Goal: Task Accomplishment & Management: Complete application form

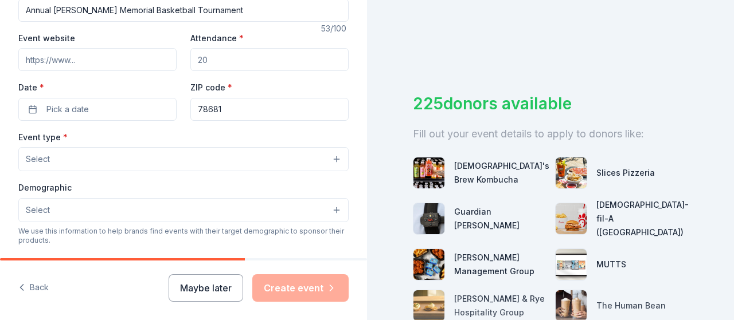
scroll to position [172, 0]
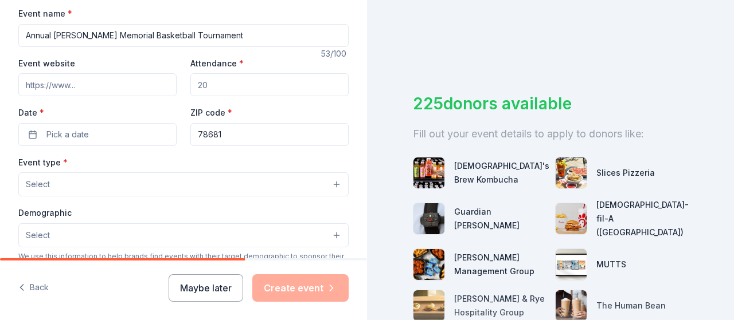
click at [117, 83] on input "Event website" at bounding box center [97, 84] width 158 height 23
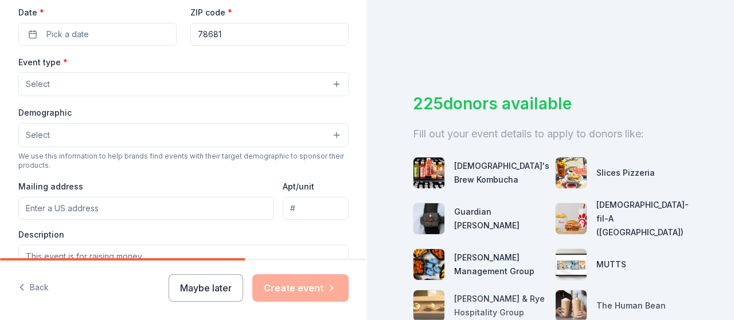
scroll to position [158, 0]
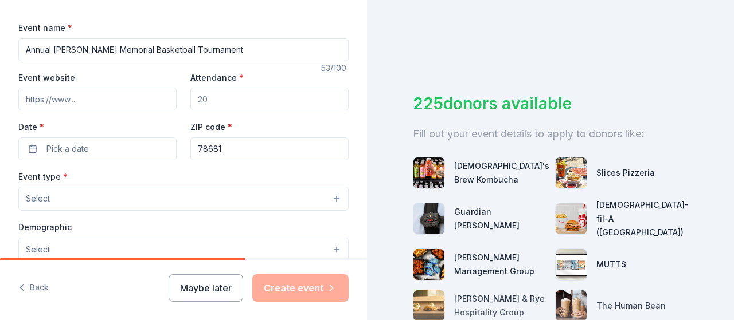
click at [73, 205] on button "Select" at bounding box center [183, 199] width 330 height 24
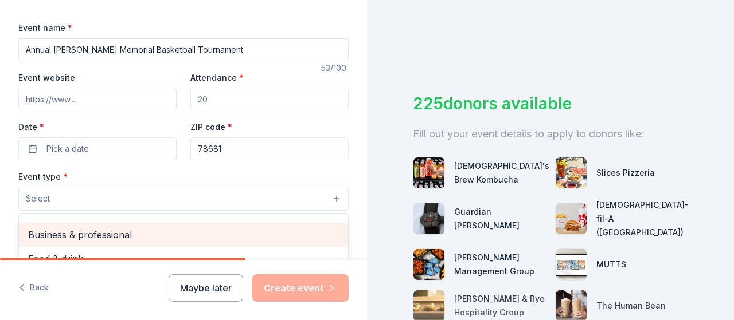
scroll to position [0, 0]
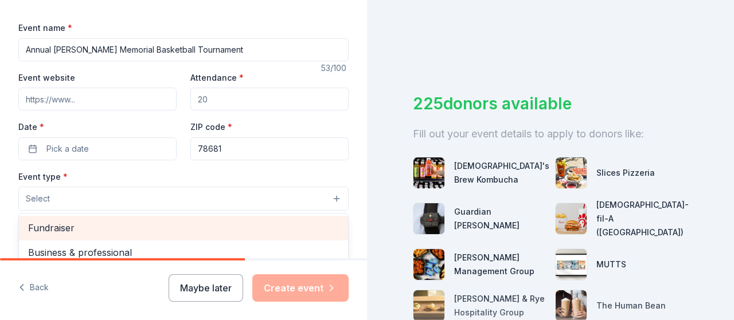
click at [72, 221] on span "Fundraiser" at bounding box center [183, 228] width 311 height 15
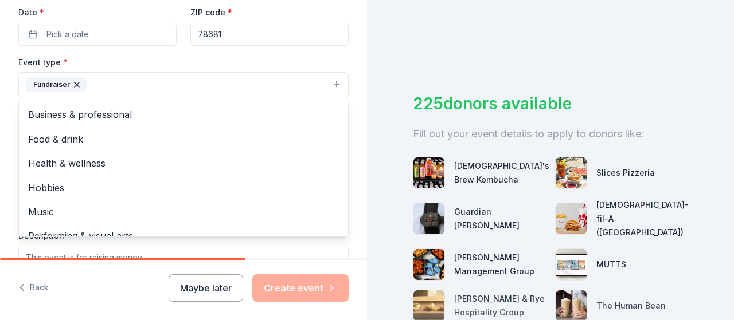
click at [11, 135] on div "Tell us about your event. We'll find in-kind donations you can apply for. Event…" at bounding box center [183, 110] width 367 height 764
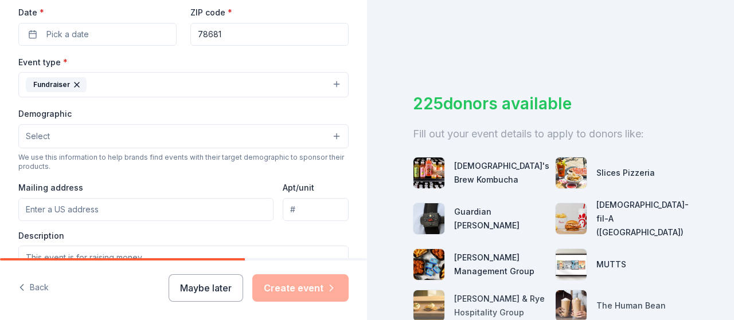
click at [70, 139] on button "Select" at bounding box center [183, 136] width 330 height 24
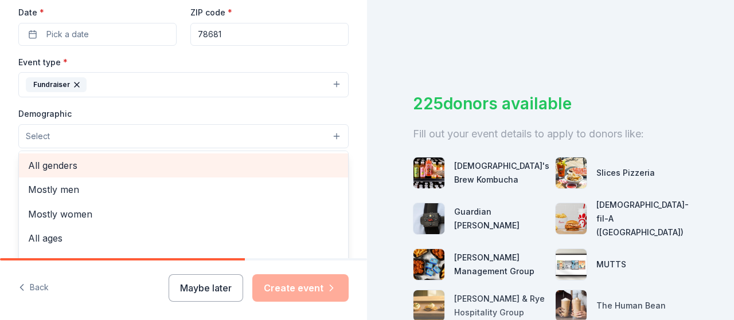
click at [72, 165] on span "All genders" at bounding box center [183, 165] width 311 height 15
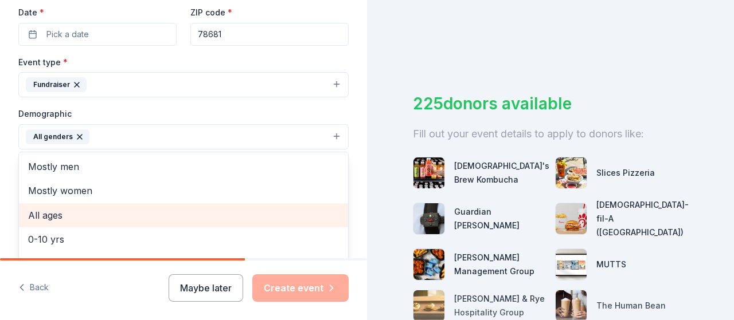
click at [64, 220] on span "All ages" at bounding box center [183, 215] width 311 height 15
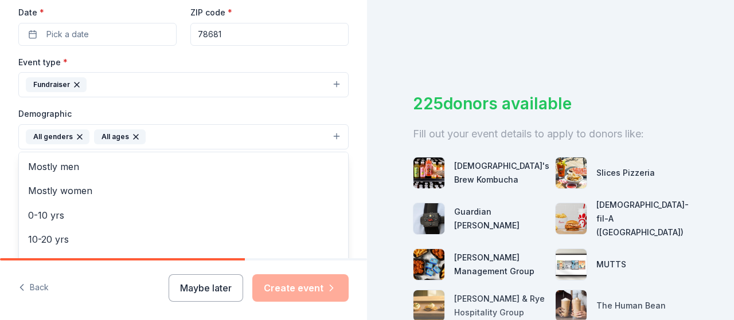
click at [2, 209] on div "Tell us about your event. We'll find in-kind donations you can apply for. Event…" at bounding box center [183, 110] width 367 height 765
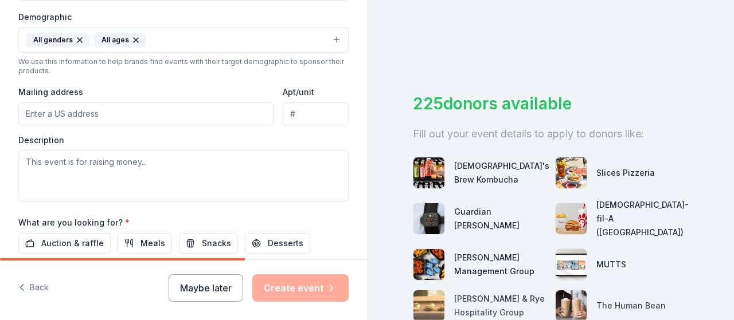
scroll to position [387, 0]
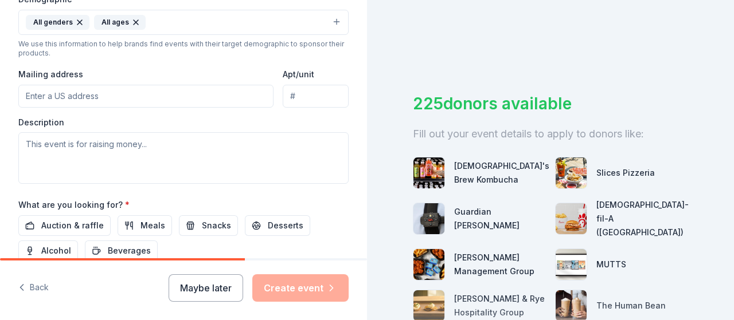
click at [178, 96] on input "Mailing address" at bounding box center [145, 96] width 255 height 23
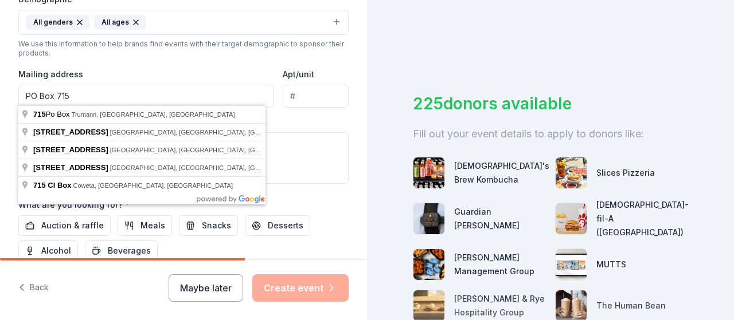
click at [238, 67] on div "Mailing address PO Box 715" at bounding box center [145, 87] width 255 height 41
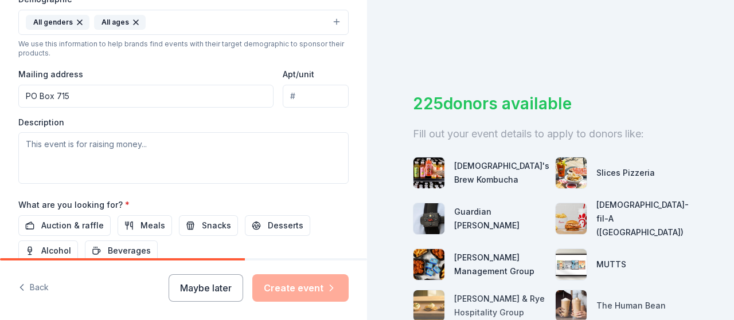
click at [100, 97] on input "PO Box 715" at bounding box center [145, 96] width 255 height 23
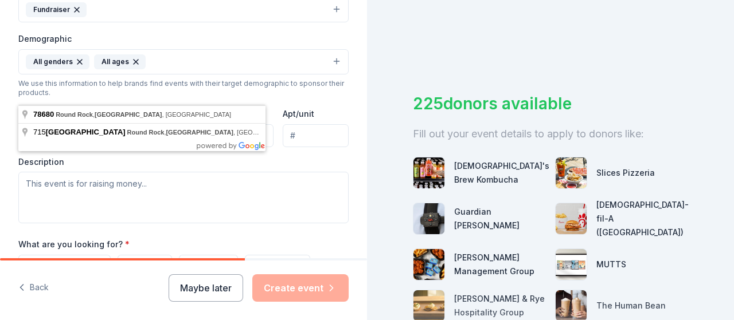
scroll to position [330, 0]
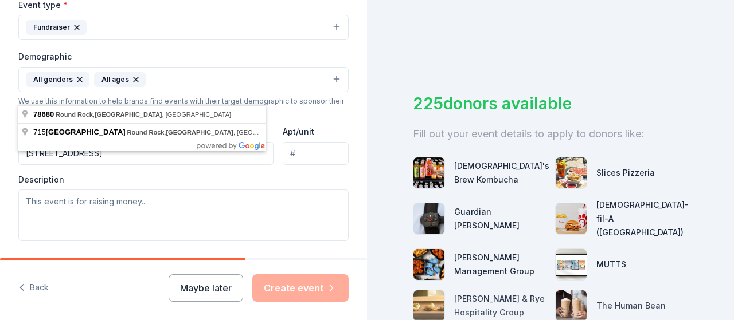
type input "[STREET_ADDRESS]"
click at [342, 166] on div "Tell us about your event. We'll find in-kind donations you can apply for. Event…" at bounding box center [183, 52] width 367 height 765
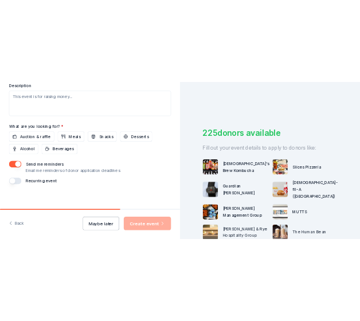
scroll to position [444, 0]
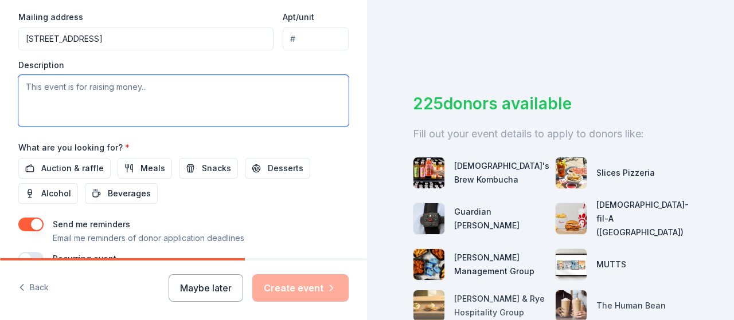
click at [78, 85] on textarea at bounding box center [183, 101] width 330 height 52
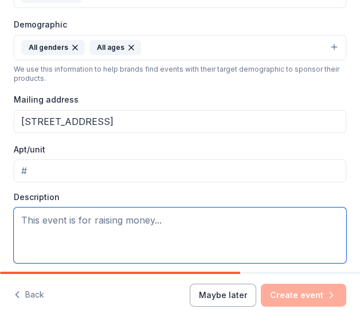
scroll to position [262, 0]
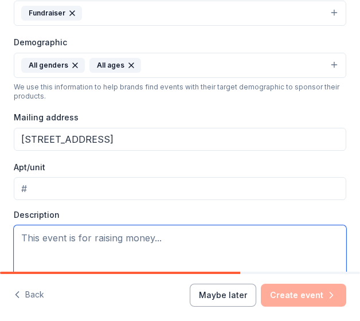
click at [54, 238] on textarea at bounding box center [180, 253] width 333 height 56
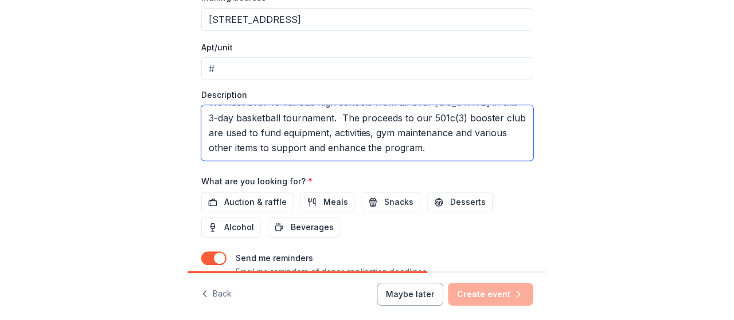
scroll to position [434, 0]
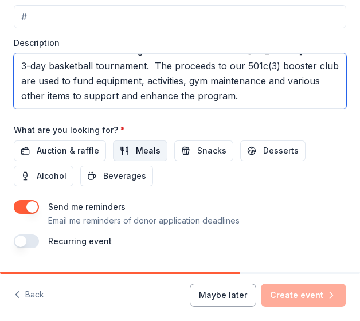
type textarea "This is our largest annual fundraiser for our boys' basketball program. We host…"
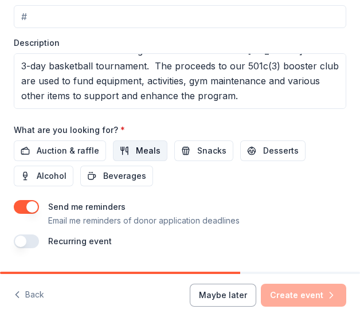
click at [147, 149] on span "Meals" at bounding box center [148, 151] width 25 height 14
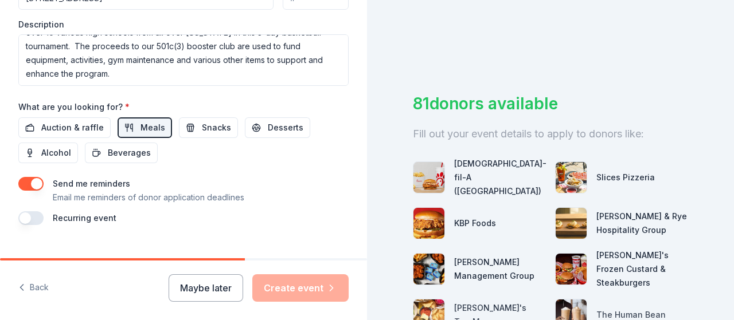
scroll to position [503, 0]
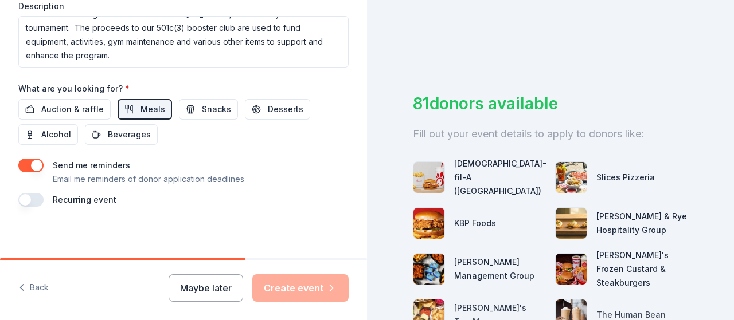
click at [29, 197] on button "button" at bounding box center [30, 200] width 25 height 14
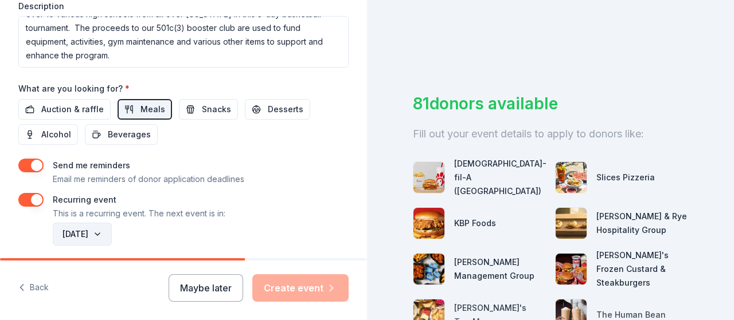
click at [112, 234] on button "[DATE]" at bounding box center [82, 234] width 59 height 23
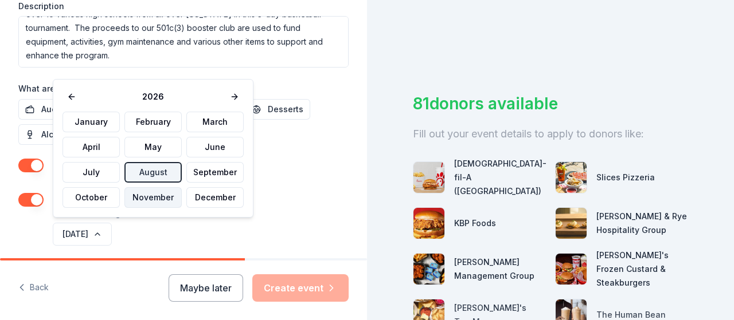
click at [155, 205] on button "November" at bounding box center [152, 197] width 57 height 21
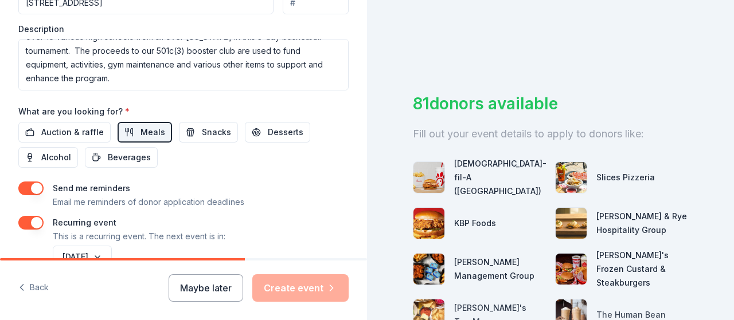
scroll to position [545, 0]
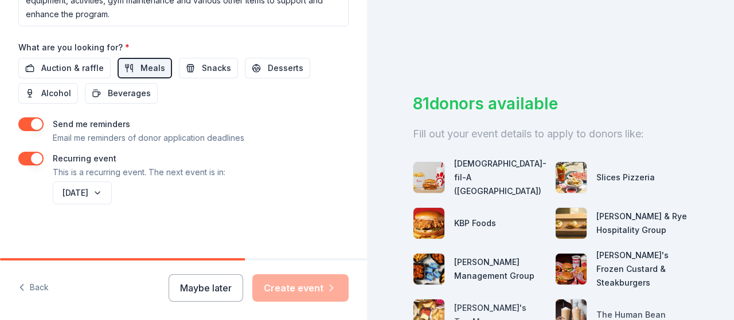
click at [34, 125] on button "button" at bounding box center [30, 125] width 25 height 14
click at [34, 122] on button "button" at bounding box center [30, 125] width 25 height 14
click at [32, 152] on button "button" at bounding box center [30, 159] width 25 height 14
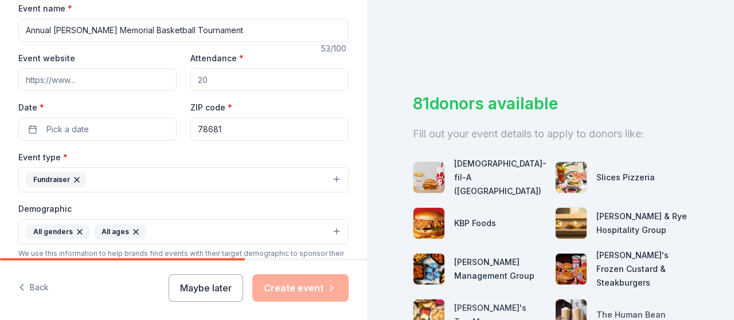
scroll to position [159, 0]
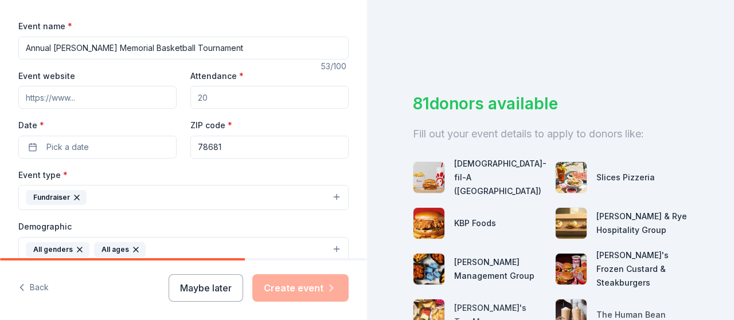
click at [125, 103] on input "Event website" at bounding box center [97, 97] width 158 height 23
paste input "[URL][DOMAIN_NAME]"
type input "[URL][DOMAIN_NAME]"
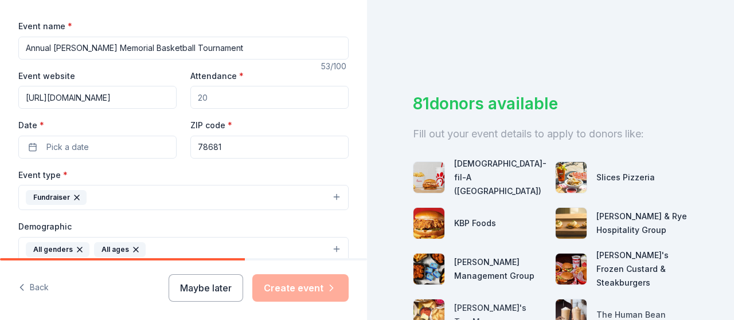
click at [240, 102] on input "Attendance *" at bounding box center [269, 97] width 158 height 23
type input "1000"
click at [319, 116] on div "Event website [URL][DOMAIN_NAME] Attendance * 1000 Date * Pick a date ZIP code …" at bounding box center [183, 114] width 330 height 90
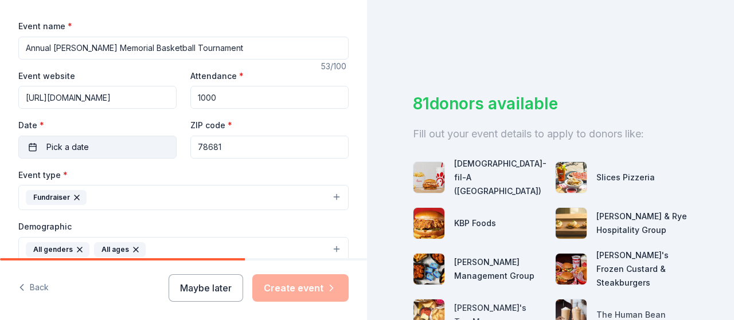
click at [93, 152] on button "Pick a date" at bounding box center [97, 147] width 158 height 23
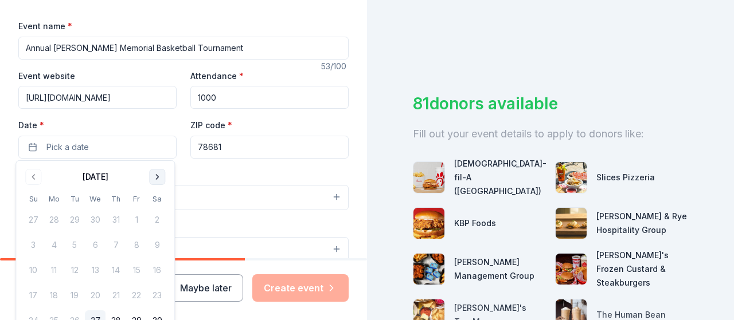
click at [155, 181] on button "Go to next month" at bounding box center [157, 177] width 16 height 16
click at [110, 294] on button "20" at bounding box center [115, 296] width 21 height 21
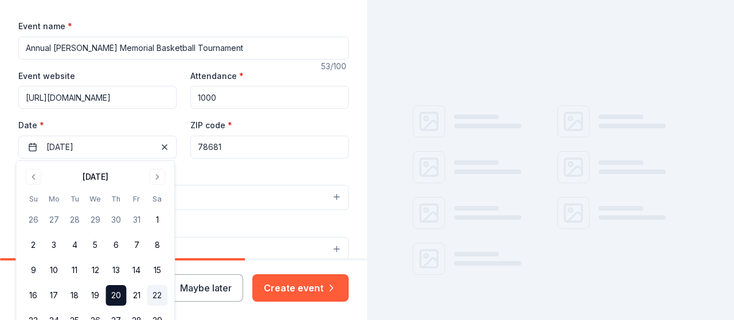
click at [155, 292] on button "22" at bounding box center [157, 296] width 21 height 21
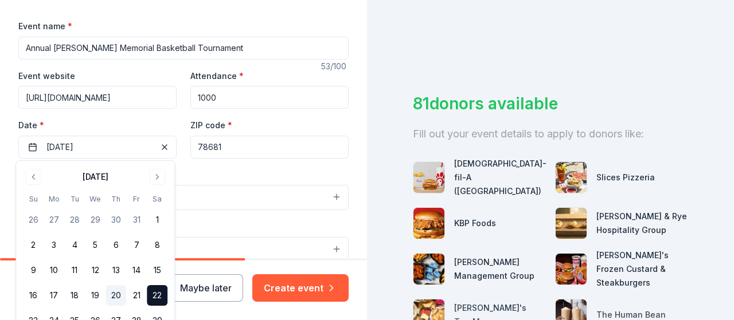
click at [120, 295] on button "20" at bounding box center [115, 296] width 21 height 21
click at [166, 122] on label "Date *" at bounding box center [97, 125] width 158 height 11
click at [166, 136] on button "[DATE]" at bounding box center [97, 147] width 158 height 23
click at [212, 171] on div "Event type * Fundraiser" at bounding box center [183, 189] width 330 height 43
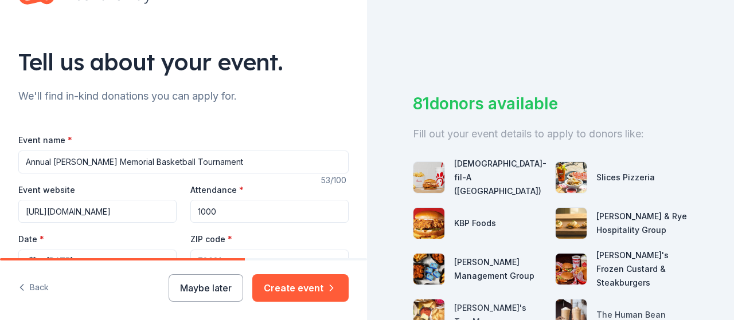
scroll to position [45, 0]
click at [251, 163] on input "Annual [PERSON_NAME] Memorial Basketball Tournament" at bounding box center [183, 162] width 330 height 23
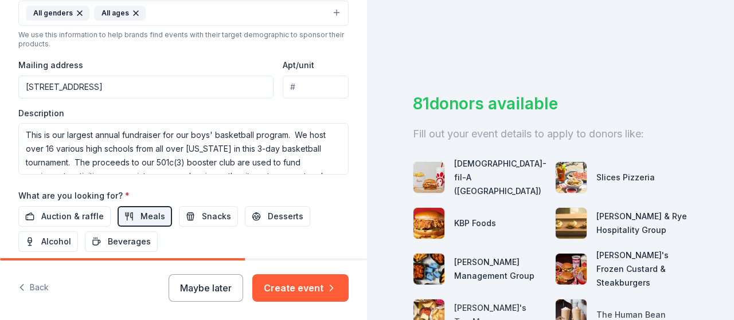
scroll to position [459, 0]
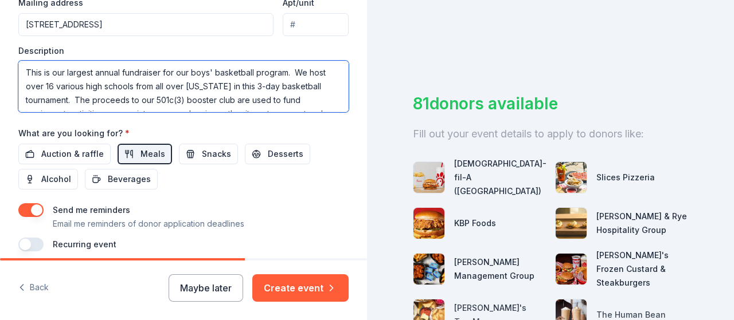
click at [137, 74] on textarea "This is our largest annual fundraiser for our boys' basketball program. We host…" at bounding box center [183, 87] width 330 height 52
click at [69, 98] on textarea "This is our largest annual fundraiser for our boys' basketball program. We host…" at bounding box center [183, 87] width 330 height 52
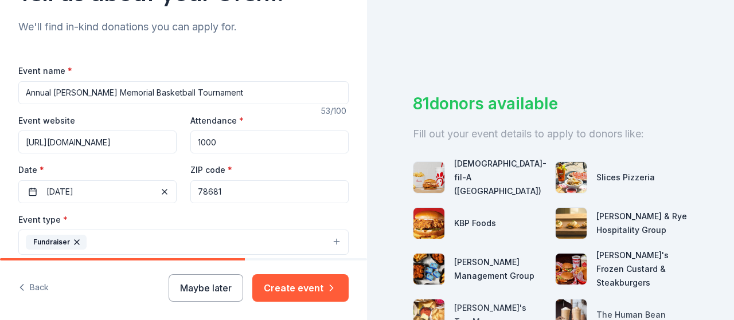
scroll to position [102, 0]
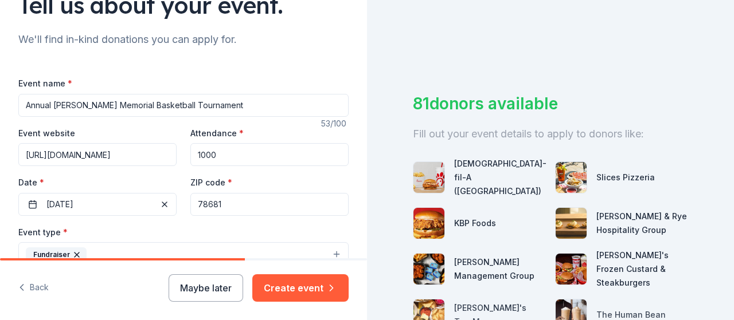
type textarea "This is our largest annual fundraiser for our boys' basketball program. We host…"
drag, startPoint x: 197, startPoint y: 154, endPoint x: 226, endPoint y: 154, distance: 29.2
click at [225, 154] on input "1000" at bounding box center [269, 154] width 158 height 23
type input "1500"
click at [289, 179] on div "ZIP code * 78681" at bounding box center [269, 195] width 158 height 41
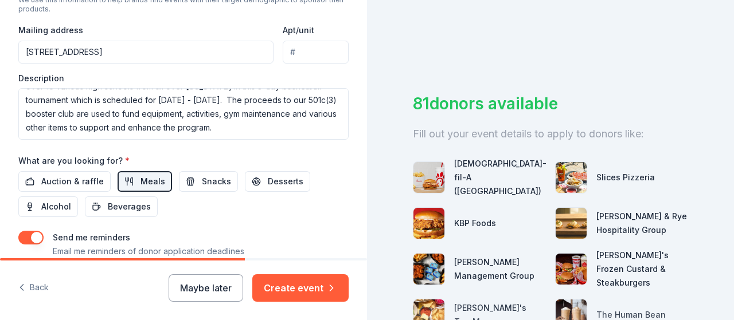
scroll to position [503, 0]
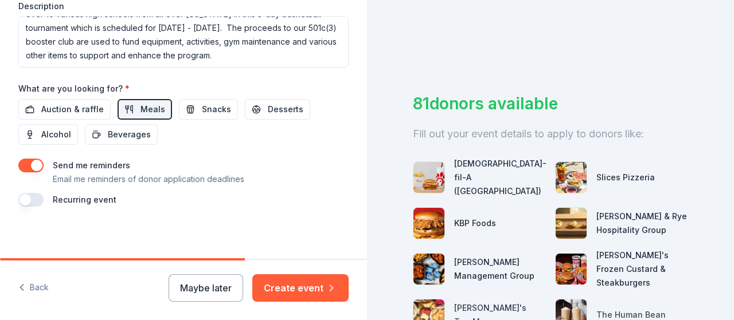
click at [28, 197] on button "button" at bounding box center [30, 200] width 25 height 14
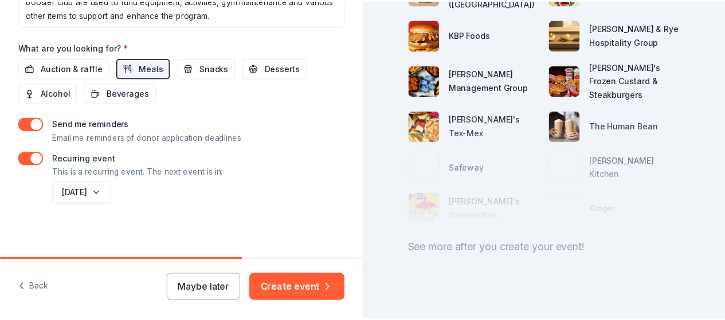
scroll to position [198, 0]
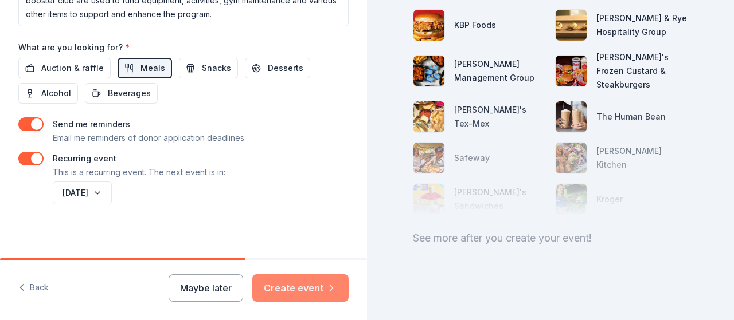
click at [301, 293] on button "Create event" at bounding box center [300, 289] width 96 height 28
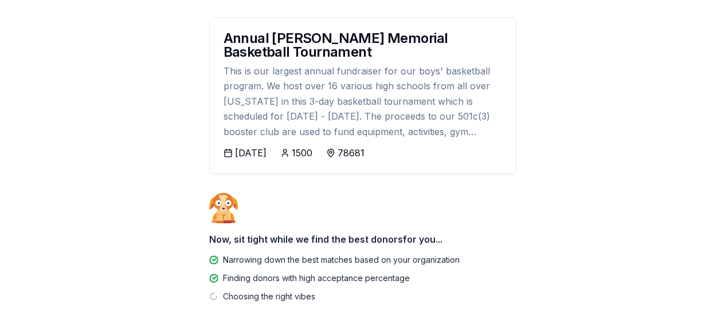
scroll to position [110, 0]
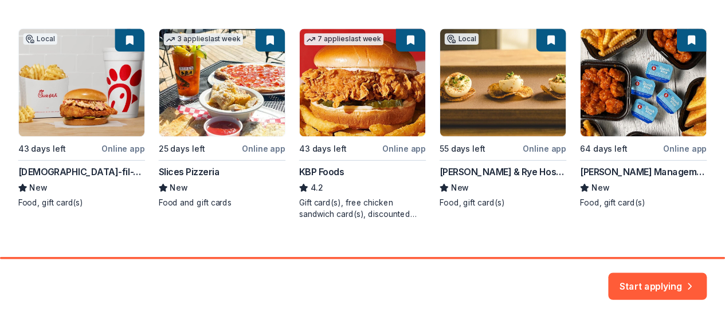
scroll to position [223, 0]
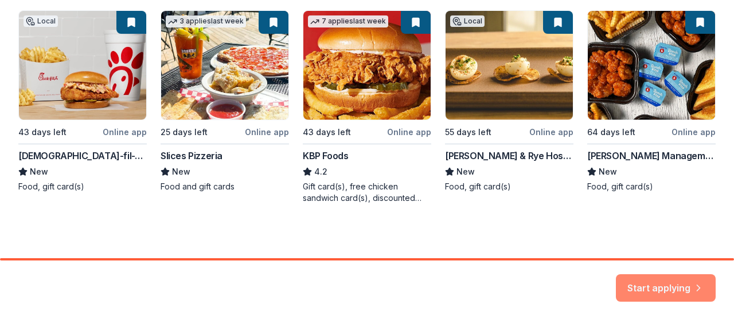
click at [674, 290] on button "Start applying" at bounding box center [666, 282] width 100 height 28
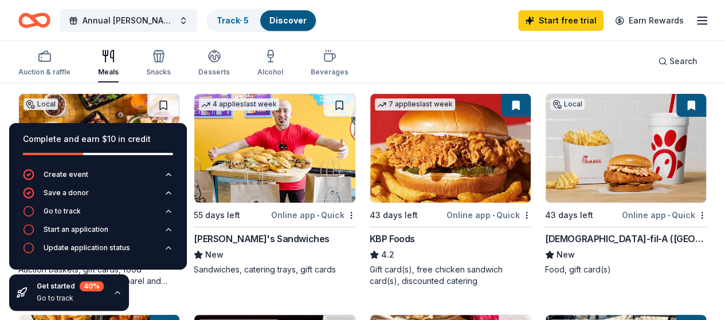
scroll to position [57, 0]
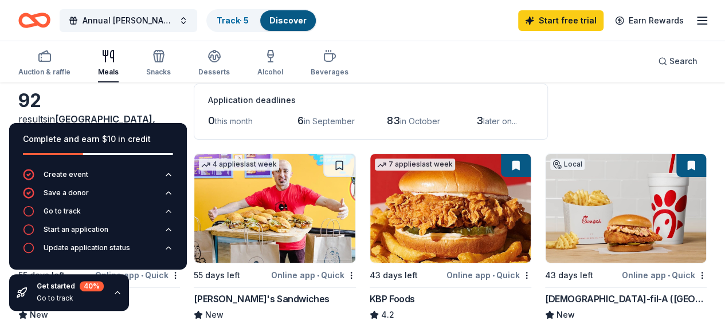
click at [629, 108] on div "92 results in [GEOGRAPHIC_DATA], [GEOGRAPHIC_DATA] Application deadlines 0 this…" at bounding box center [362, 112] width 689 height 56
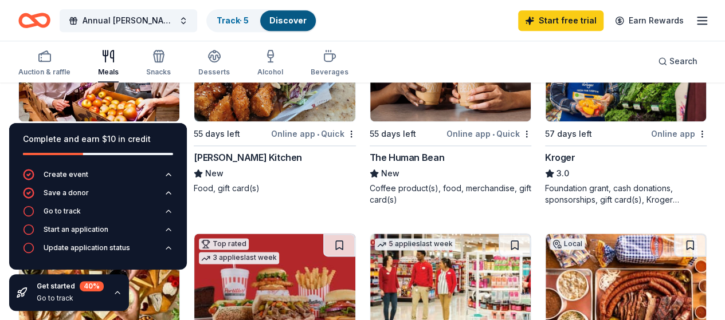
scroll to position [631, 0]
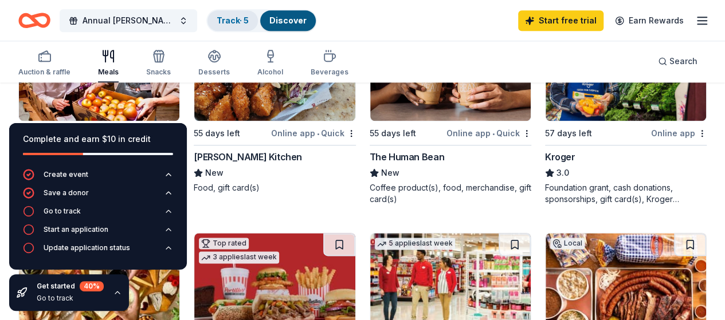
click at [249, 21] on link "Track · 5" at bounding box center [233, 20] width 32 height 10
click at [294, 19] on link "Discover" at bounding box center [287, 20] width 37 height 10
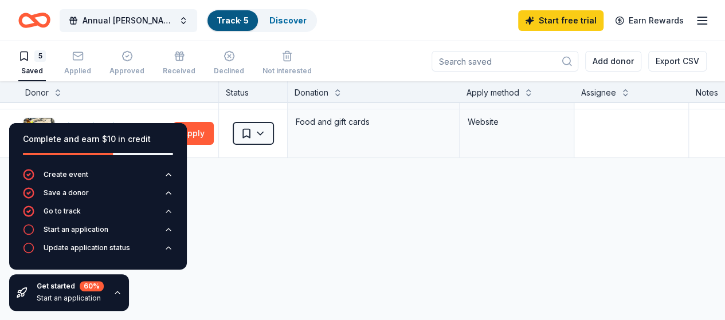
scroll to position [172, 0]
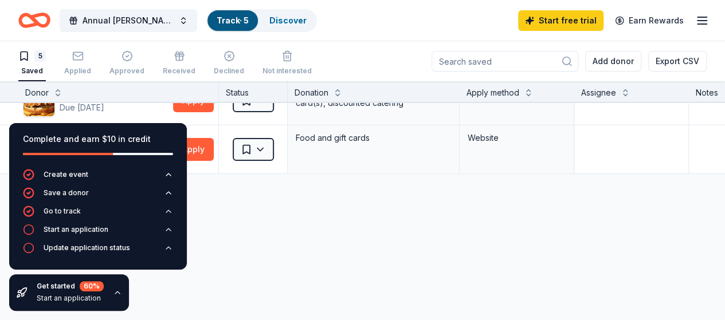
click at [146, 154] on div at bounding box center [98, 154] width 150 height 2
drag, startPoint x: 158, startPoint y: 132, endPoint x: 182, endPoint y: 141, distance: 25.6
click at [182, 141] on div "Complete and earn $10 in credit" at bounding box center [98, 146] width 178 height 46
click at [338, 284] on div "[PERSON_NAME] Management Group Due [DATE] Apply Saved Food, gift card(s) Websit…" at bounding box center [439, 160] width 879 height 459
click at [41, 28] on icon "Home" at bounding box center [34, 20] width 32 height 27
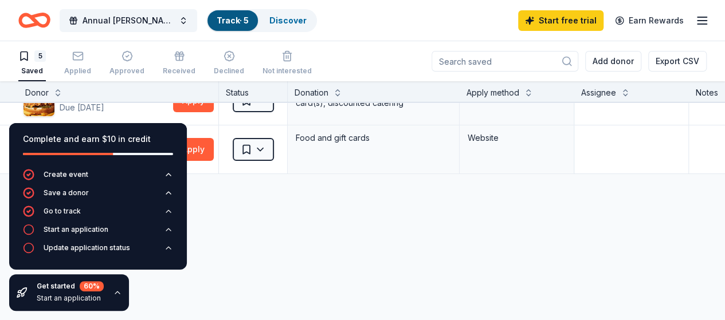
click at [45, 17] on icon "Home" at bounding box center [40, 19] width 18 height 11
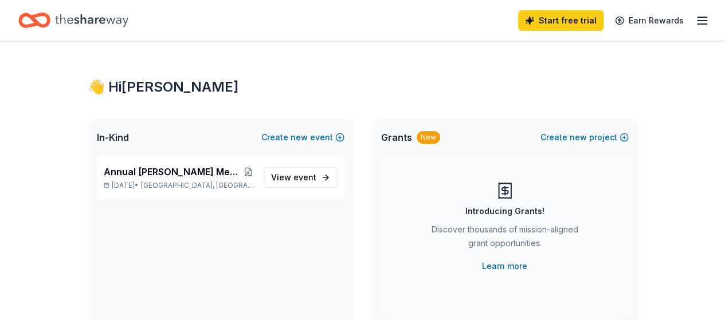
click at [695, 22] on icon "button" at bounding box center [702, 21] width 14 height 14
